Goal: Check status

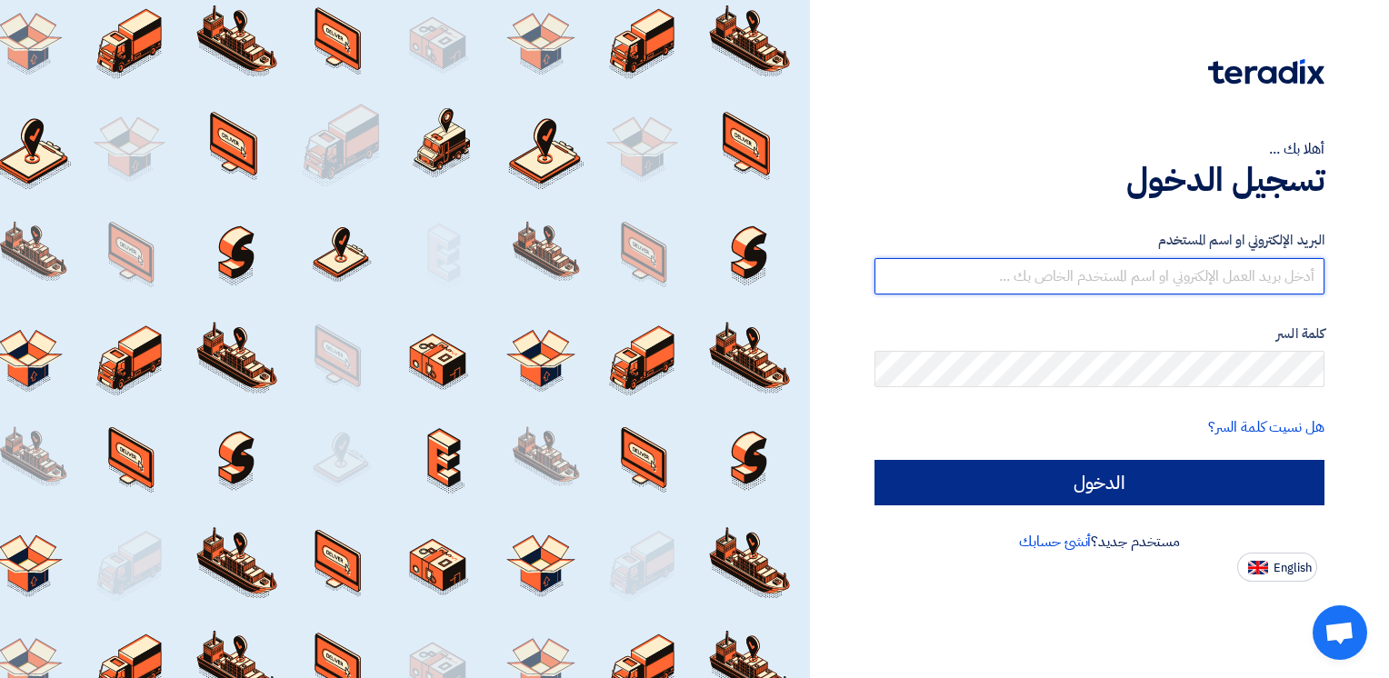
type input "ahmed.naguib@wadigroup.com.eg"
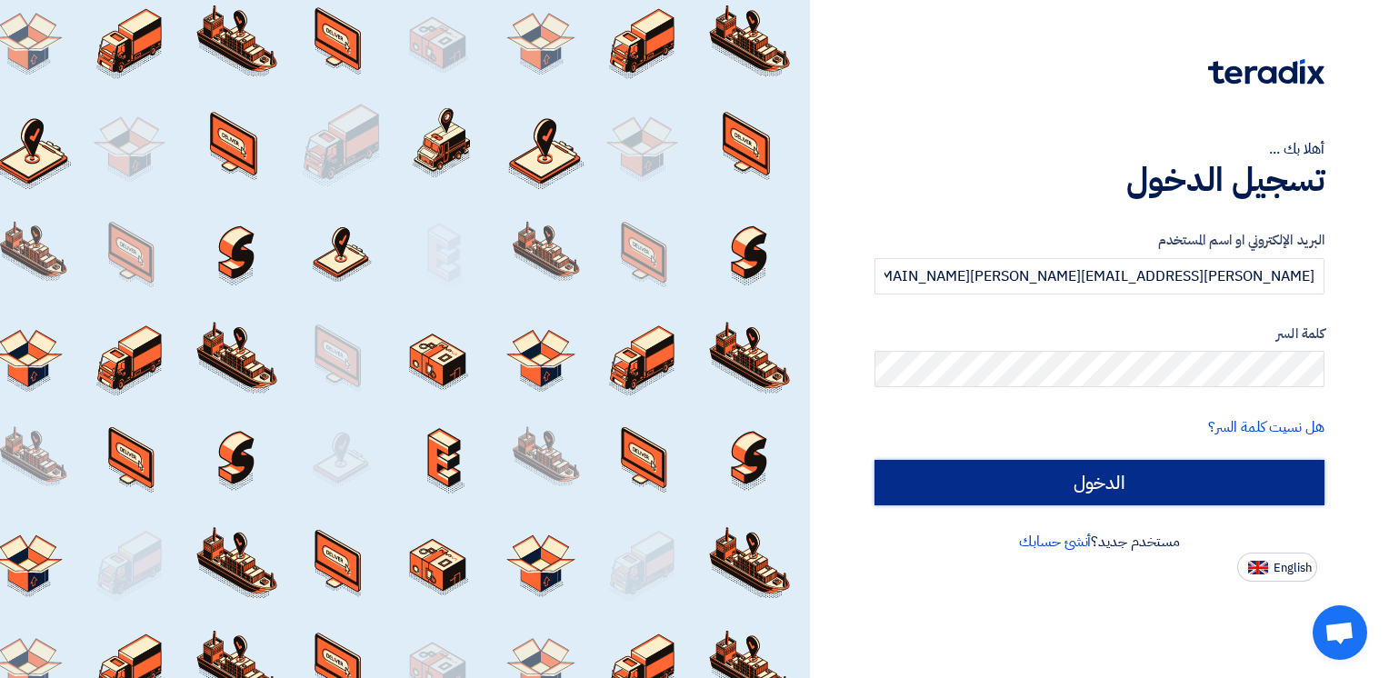
click at [996, 489] on input "الدخول" at bounding box center [1099, 482] width 450 height 45
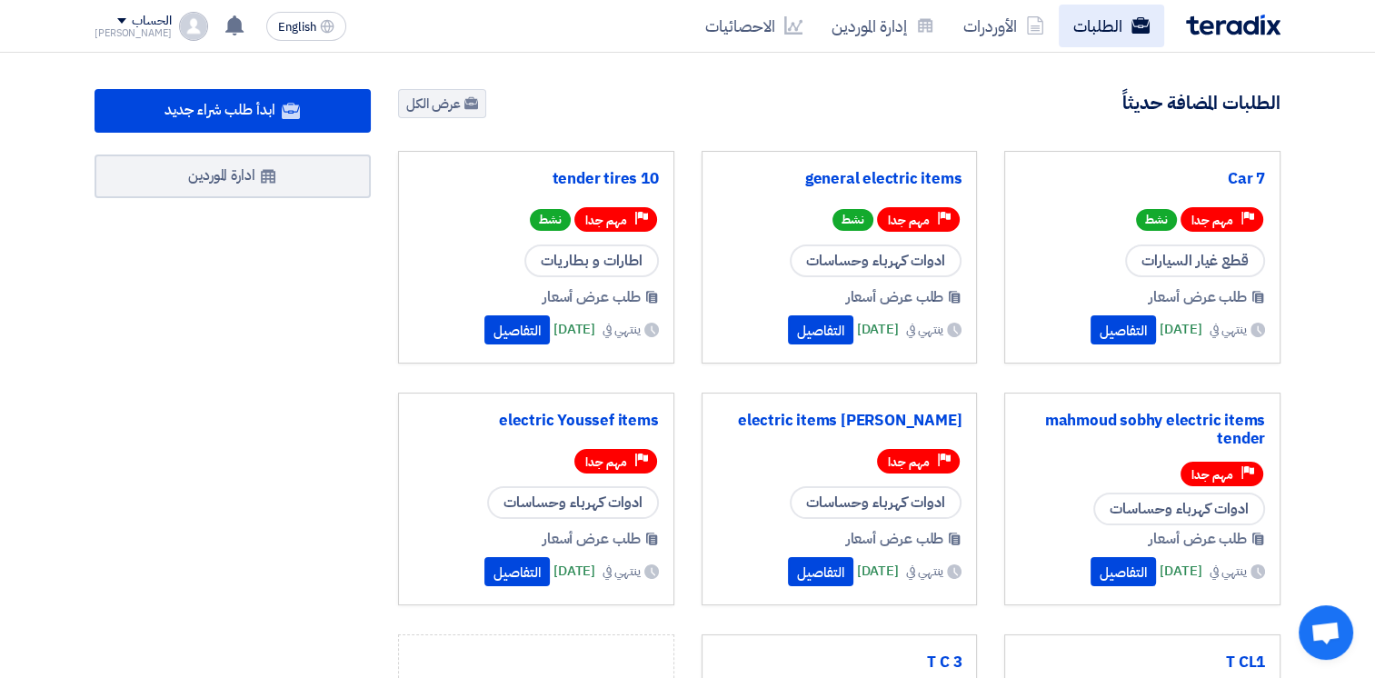
click at [1112, 33] on link "الطلبات" at bounding box center [1111, 26] width 105 height 43
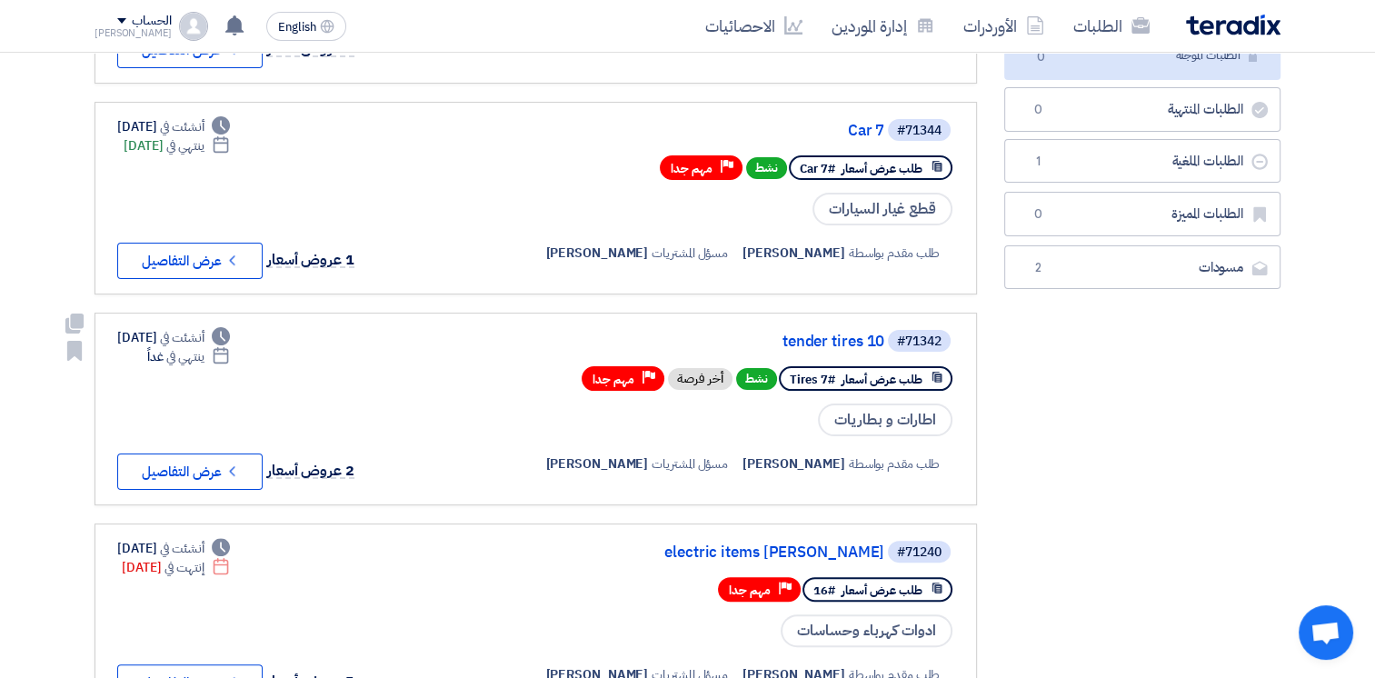
scroll to position [244, 0]
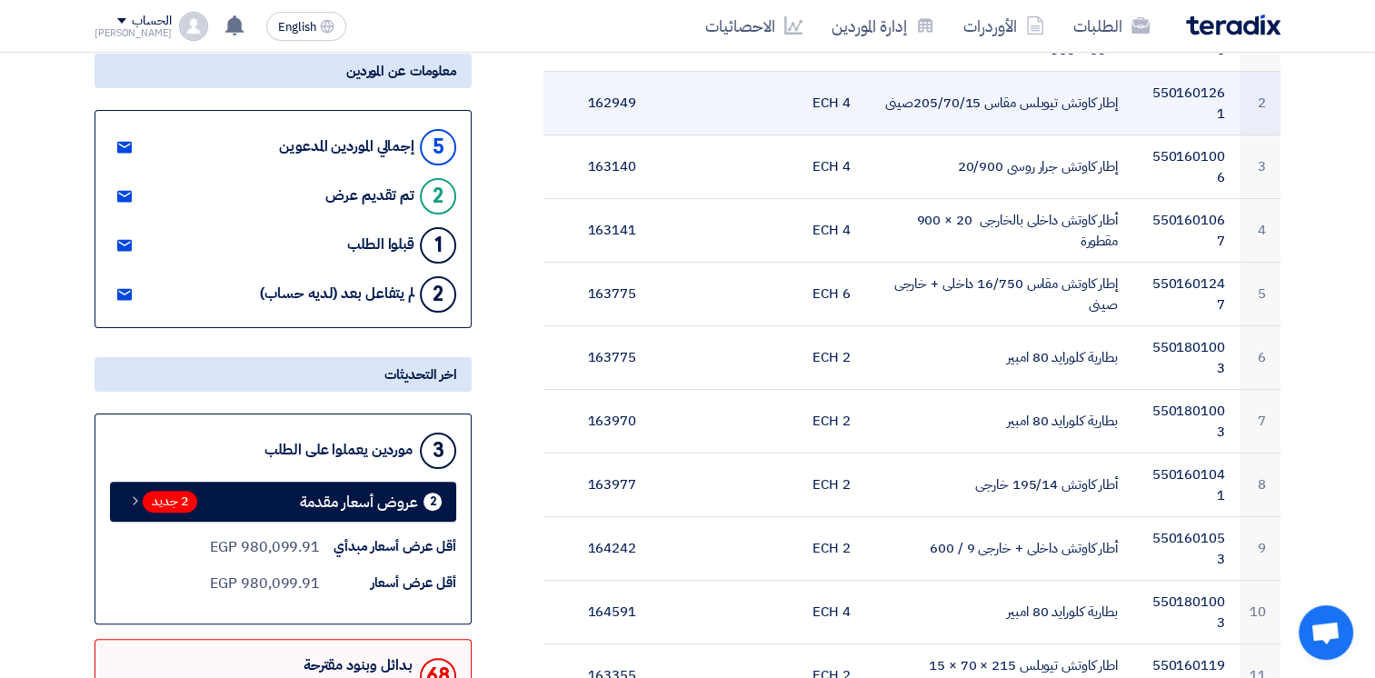
scroll to position [388, 0]
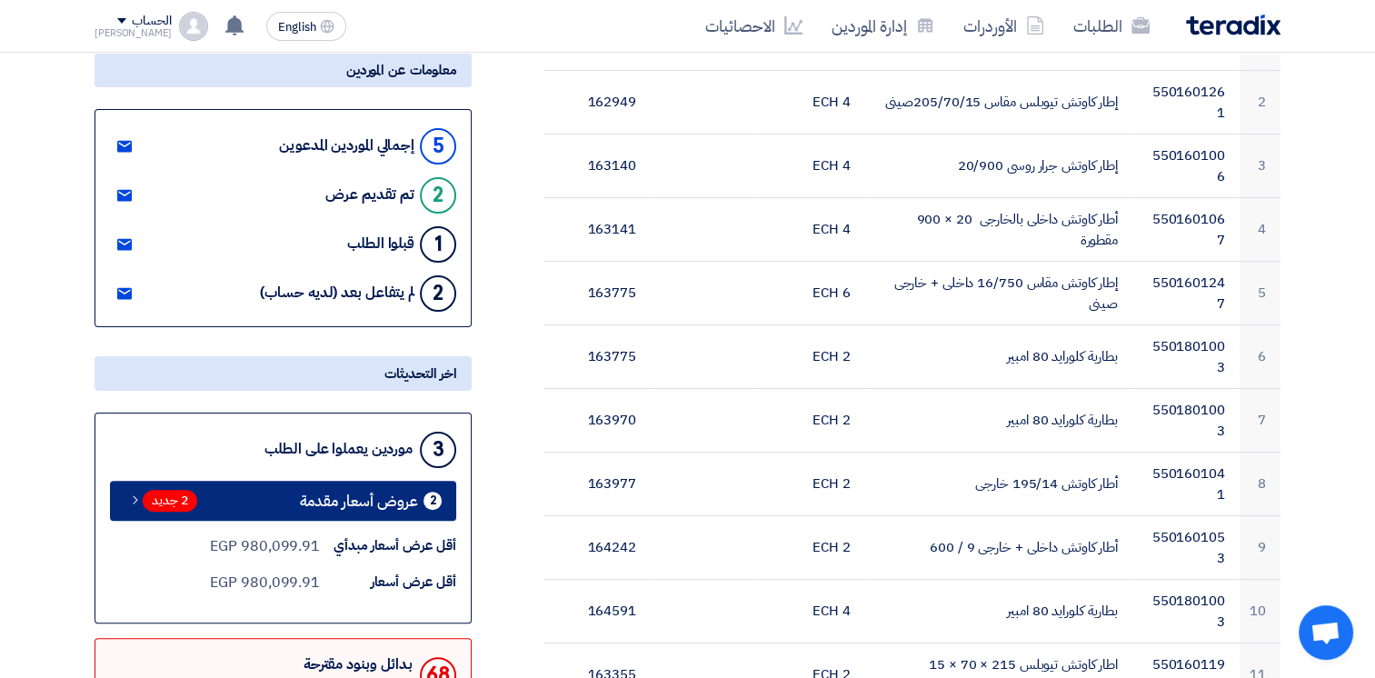
click at [349, 510] on link "2 عروض أسعار مقدمة 2 جديد" at bounding box center [283, 501] width 346 height 40
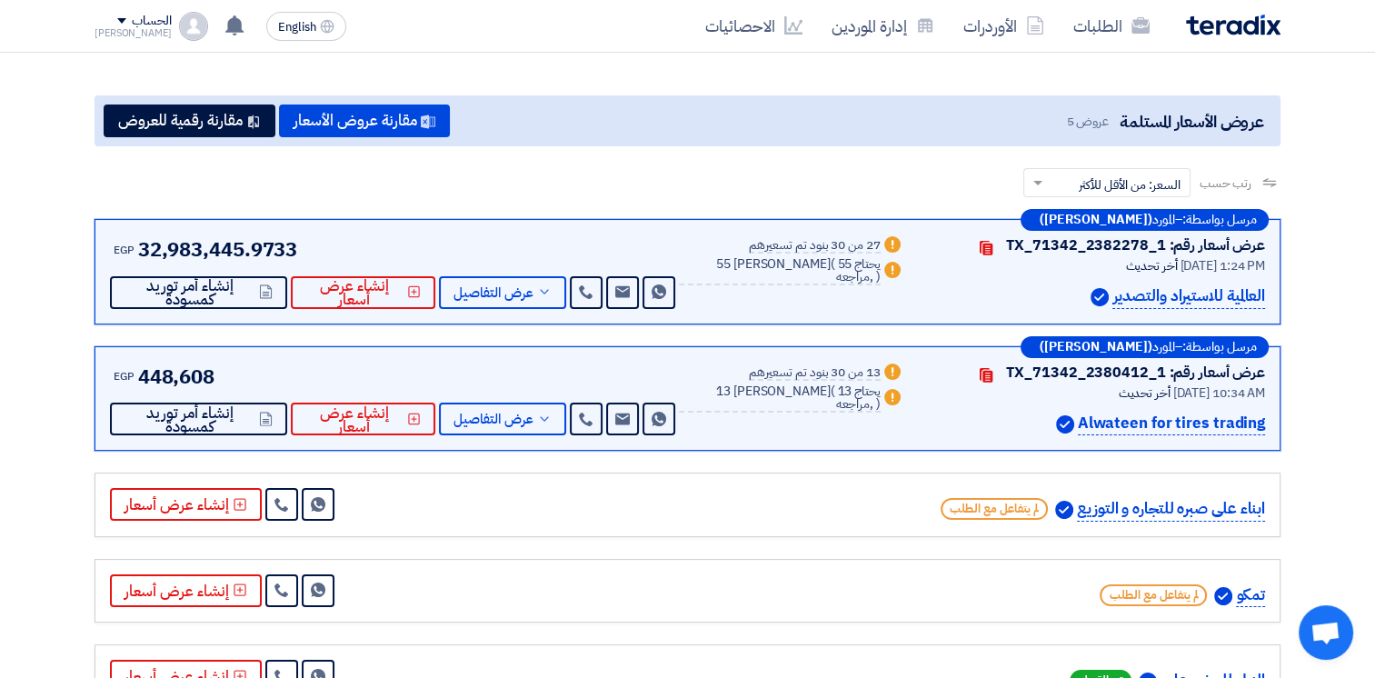
scroll to position [221, 0]
